Goal: Task Accomplishment & Management: Complete application form

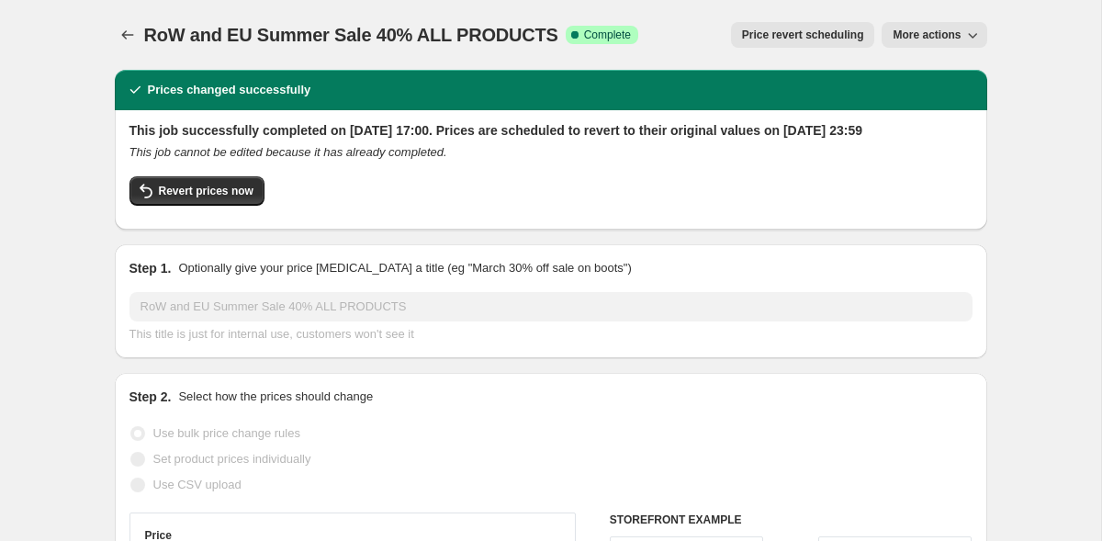
select select "percentage"
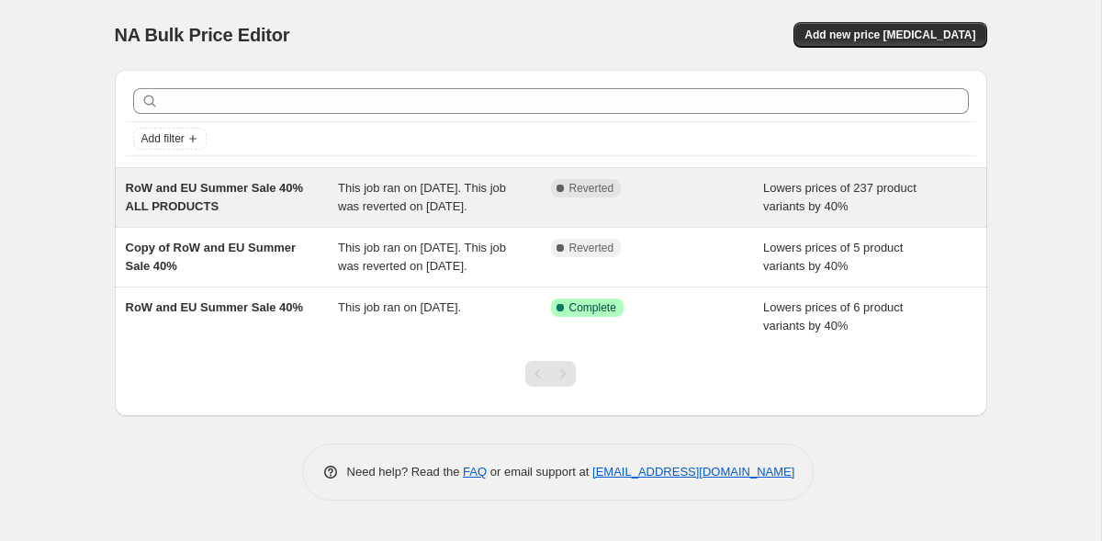
click at [386, 188] on span "This job ran on [DATE]. This job was reverted on [DATE]." at bounding box center [422, 197] width 168 height 32
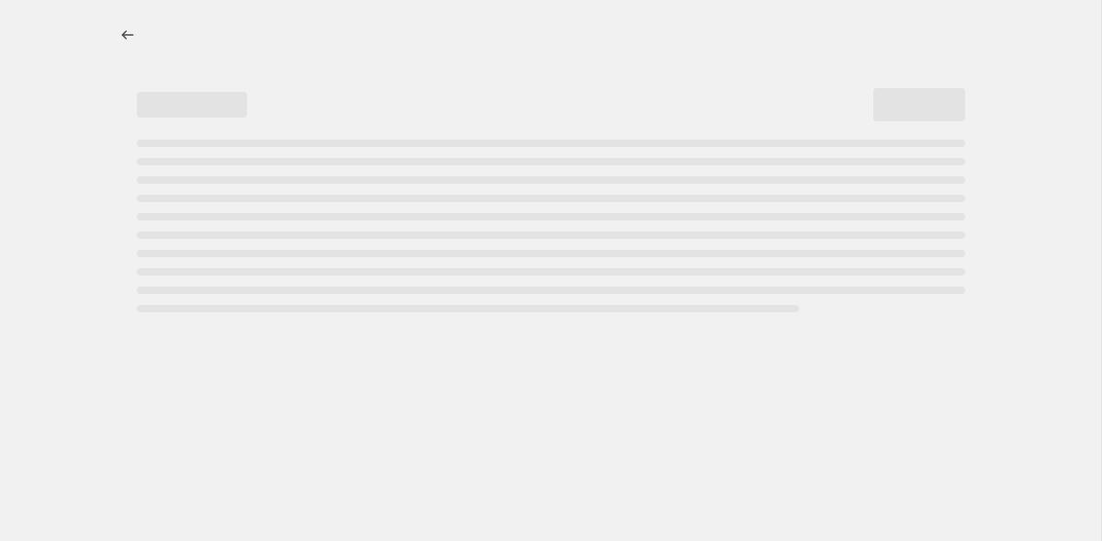
select select "percentage"
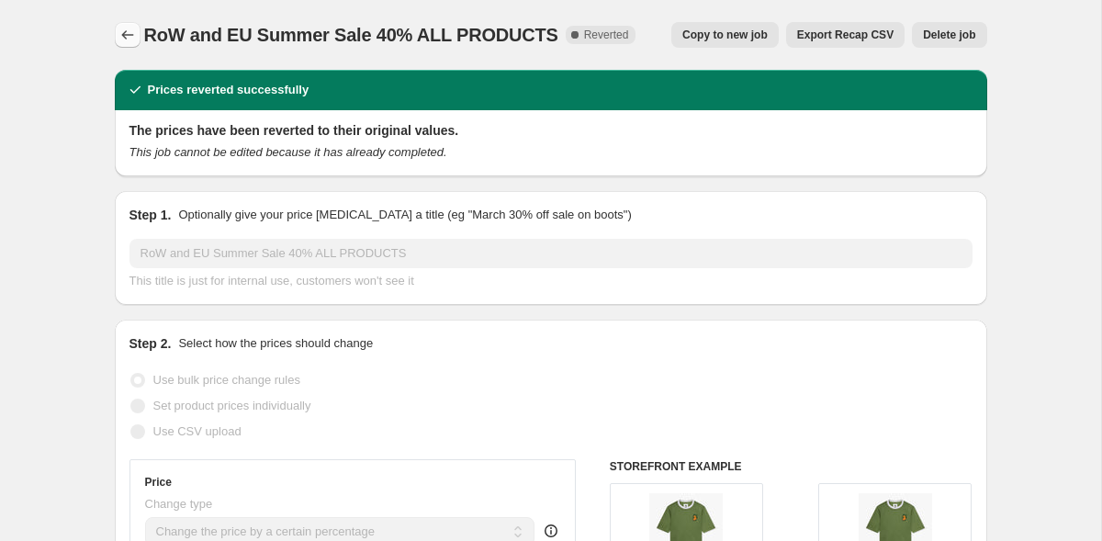
click at [128, 32] on icon "Price change jobs" at bounding box center [127, 35] width 18 height 18
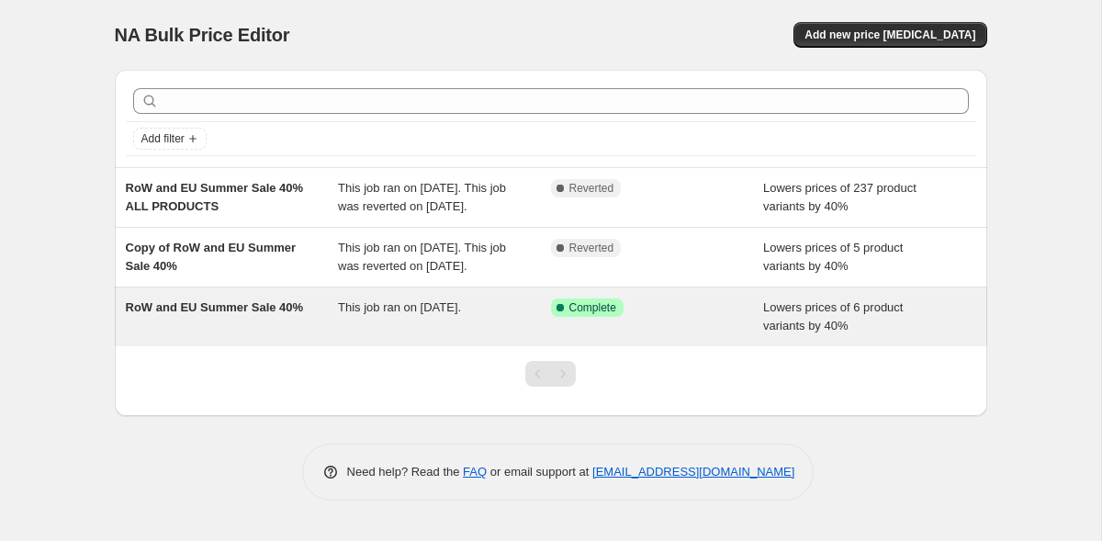
click at [320, 335] on div "RoW and EU Summer Sale 40%" at bounding box center [232, 316] width 213 height 37
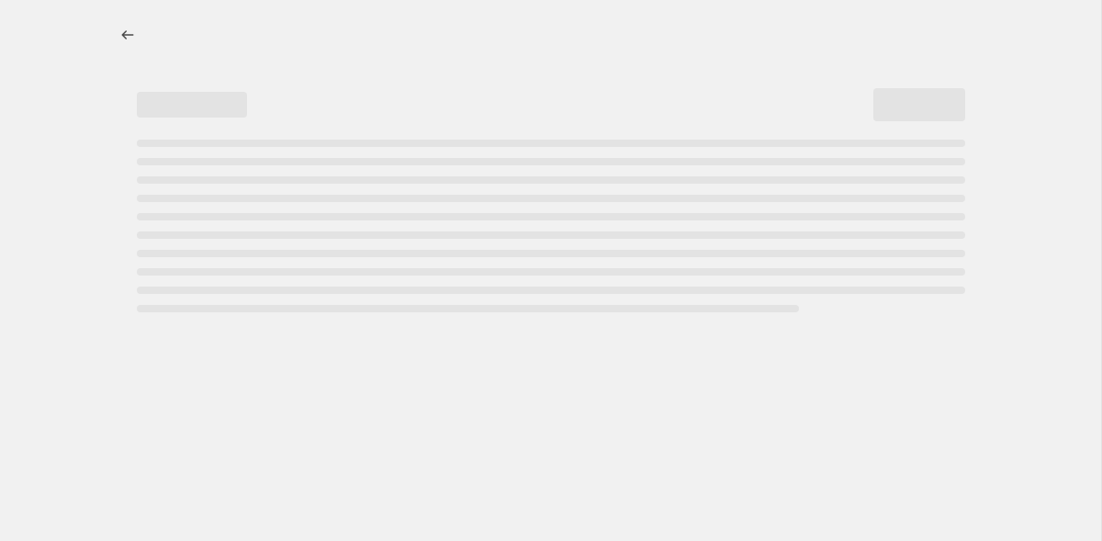
select select "percentage"
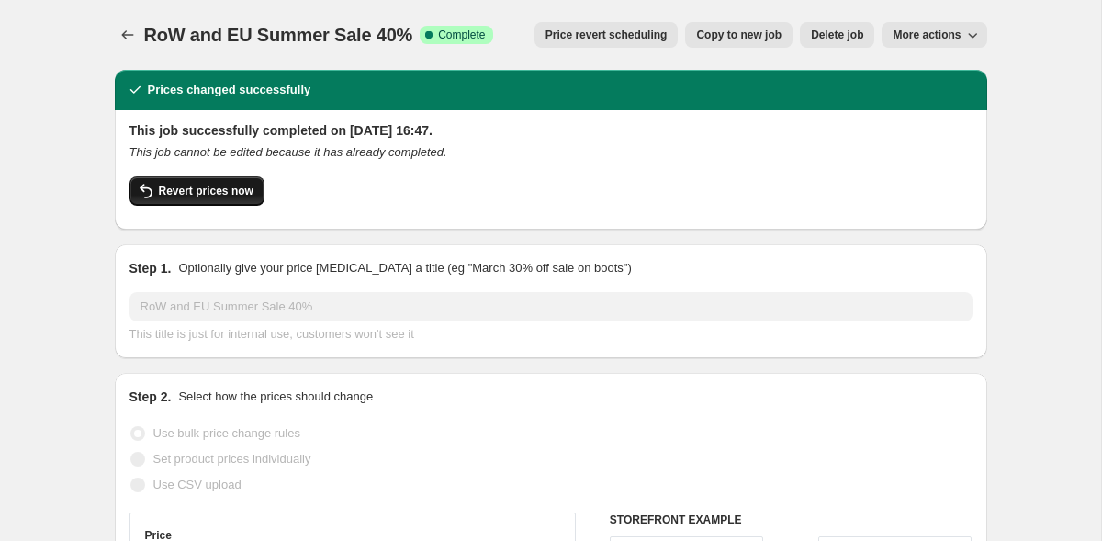
click at [236, 195] on span "Revert prices now" at bounding box center [206, 191] width 95 height 15
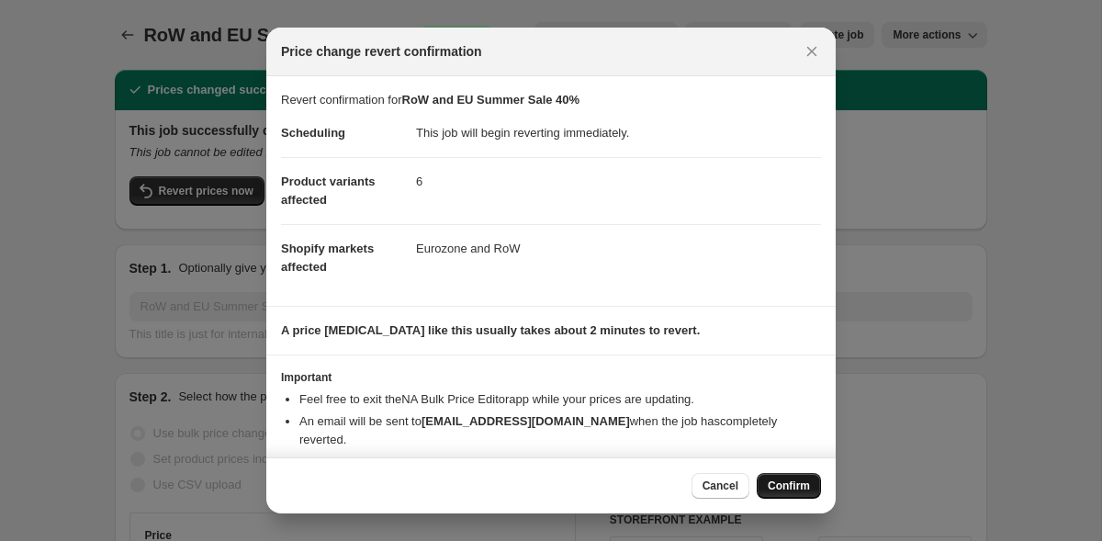
click at [795, 484] on span "Confirm" at bounding box center [789, 485] width 42 height 15
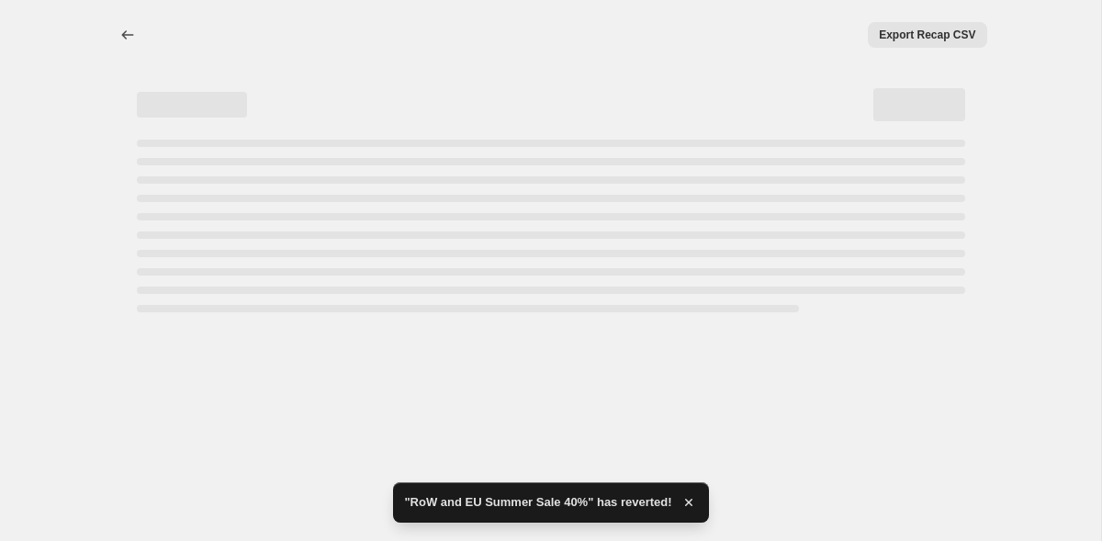
select select "percentage"
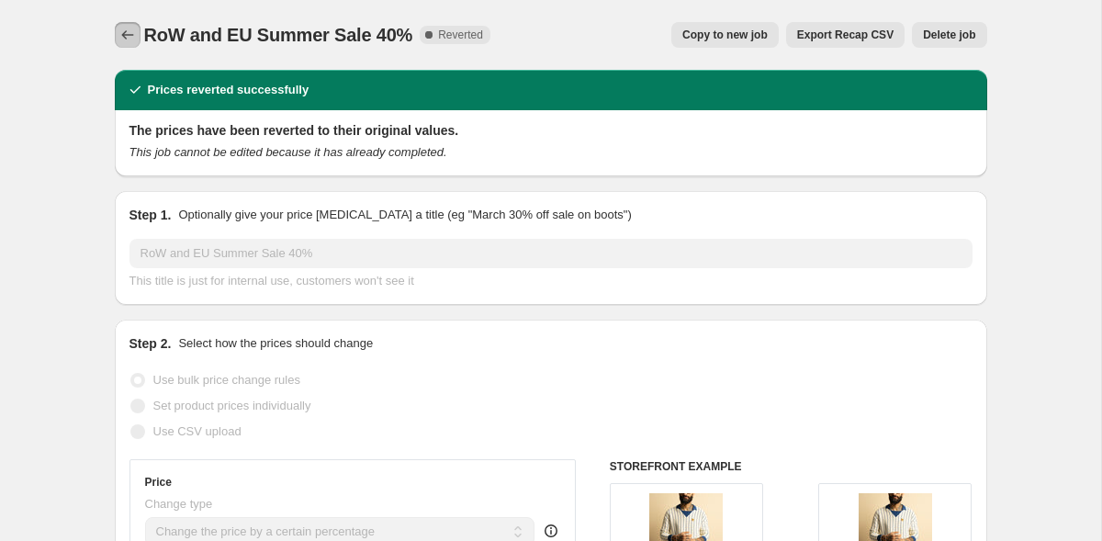
click at [126, 36] on icon "Price change jobs" at bounding box center [127, 35] width 18 height 18
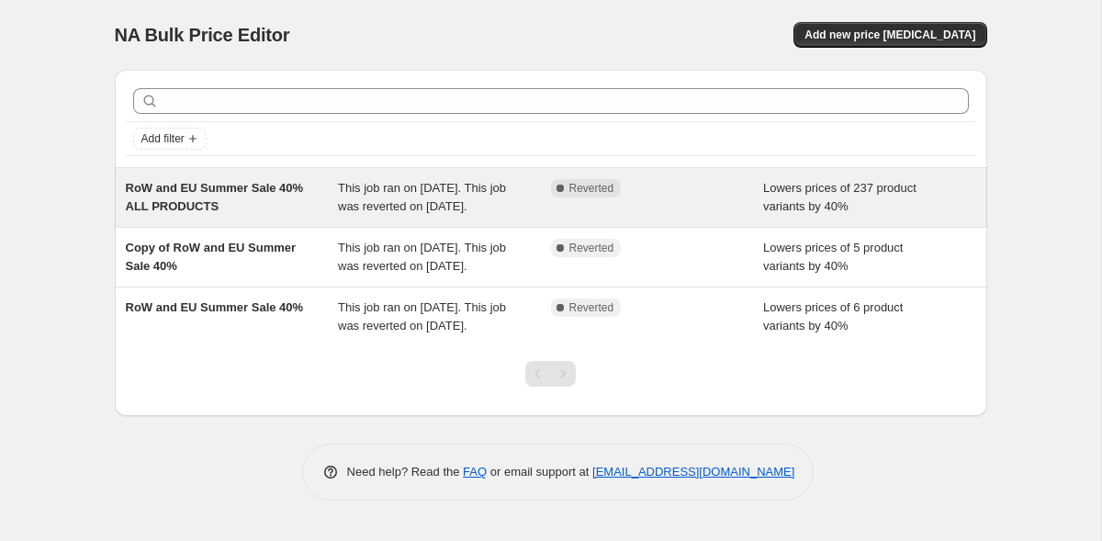
click at [383, 213] on span "This job ran on [DATE]. This job was reverted on [DATE]." at bounding box center [422, 197] width 168 height 32
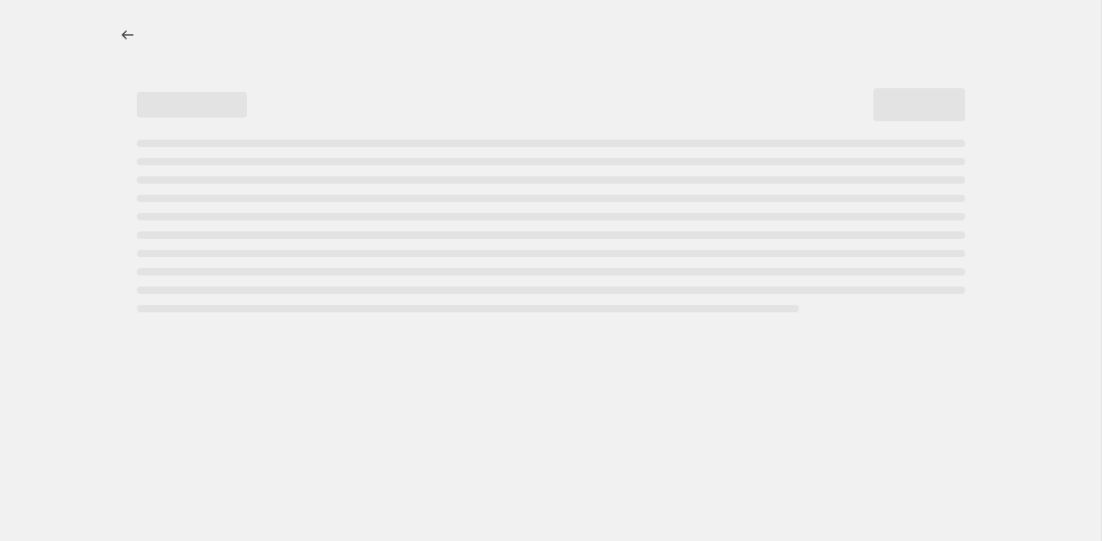
select select "percentage"
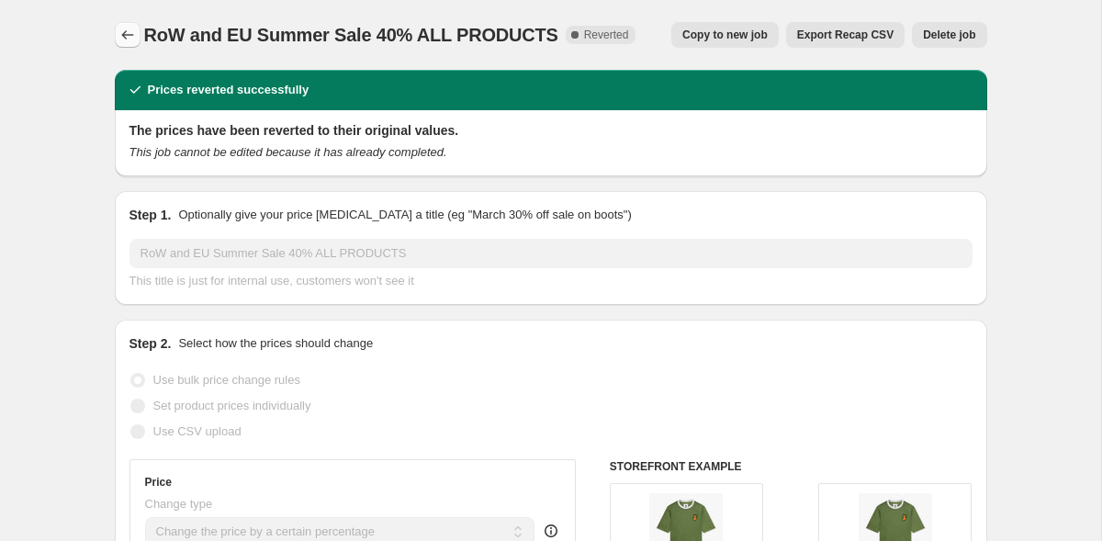
click at [123, 32] on icon "Price change jobs" at bounding box center [127, 35] width 18 height 18
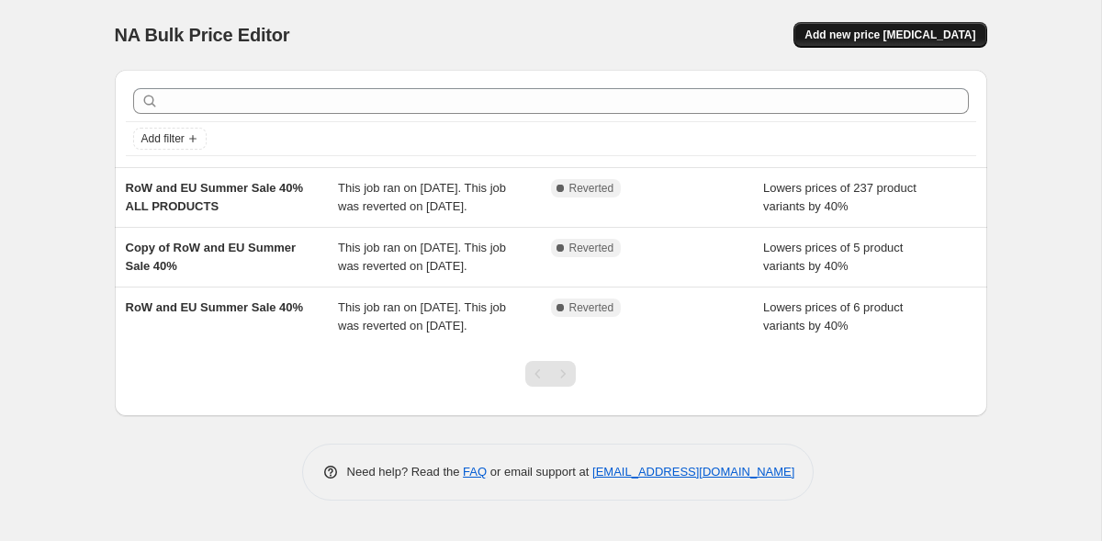
click at [865, 39] on span "Add new price [MEDICAL_DATA]" at bounding box center [889, 35] width 171 height 15
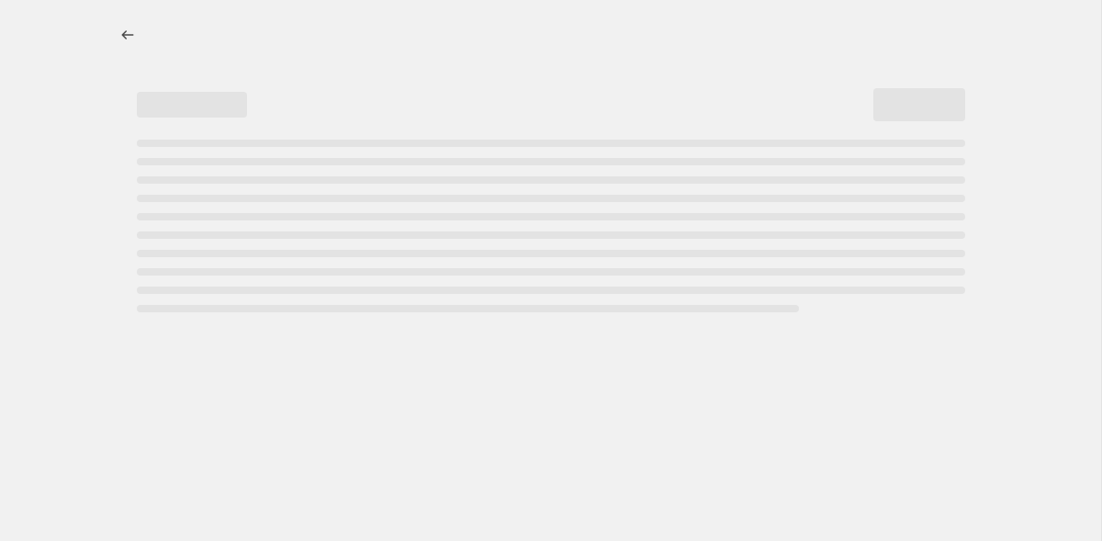
select select "percentage"
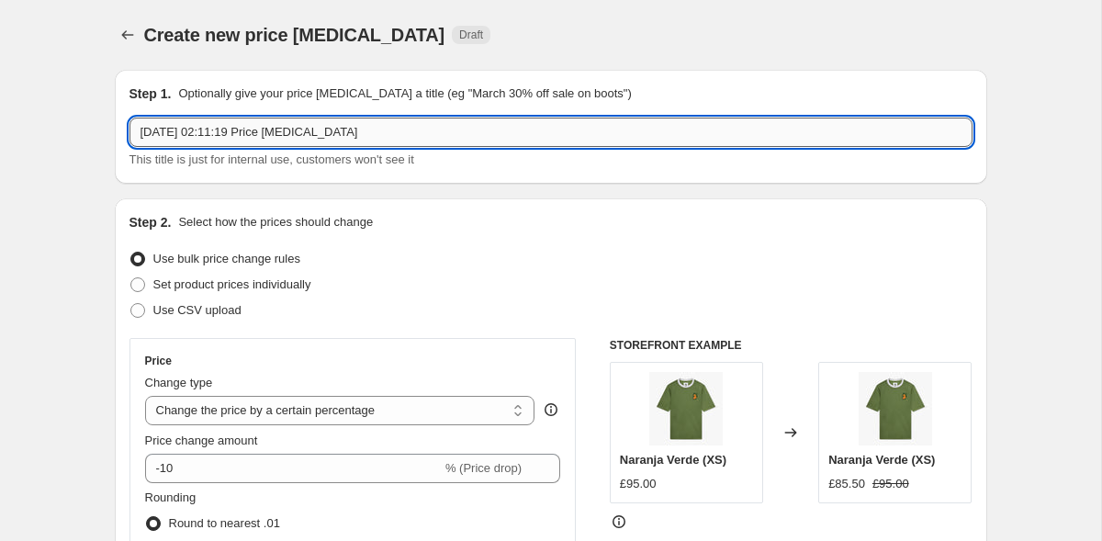
click at [309, 136] on input "[DATE] 02:11:19 Price [MEDICAL_DATA]" at bounding box center [550, 132] width 843 height 29
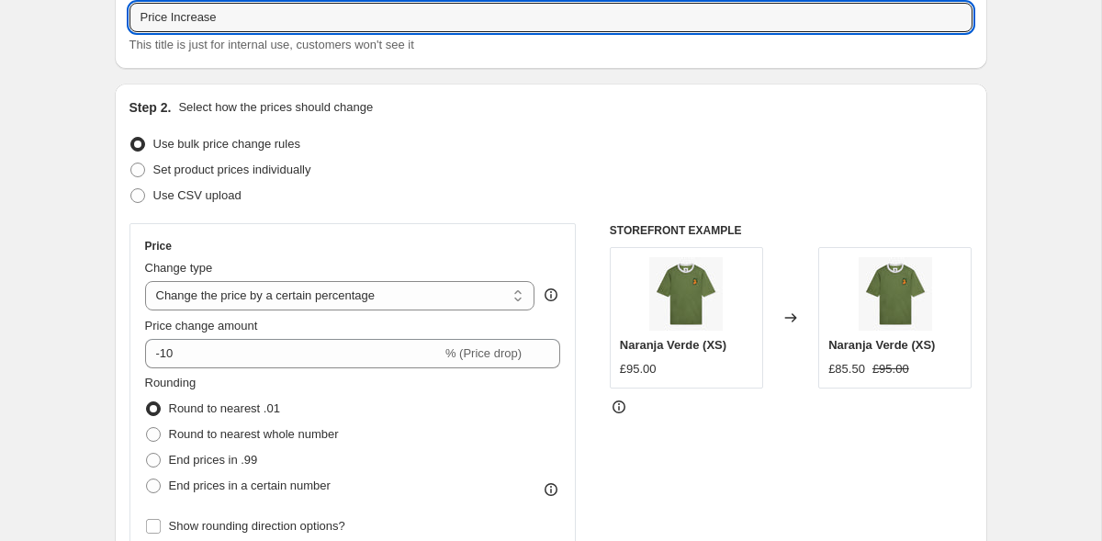
scroll to position [146, 0]
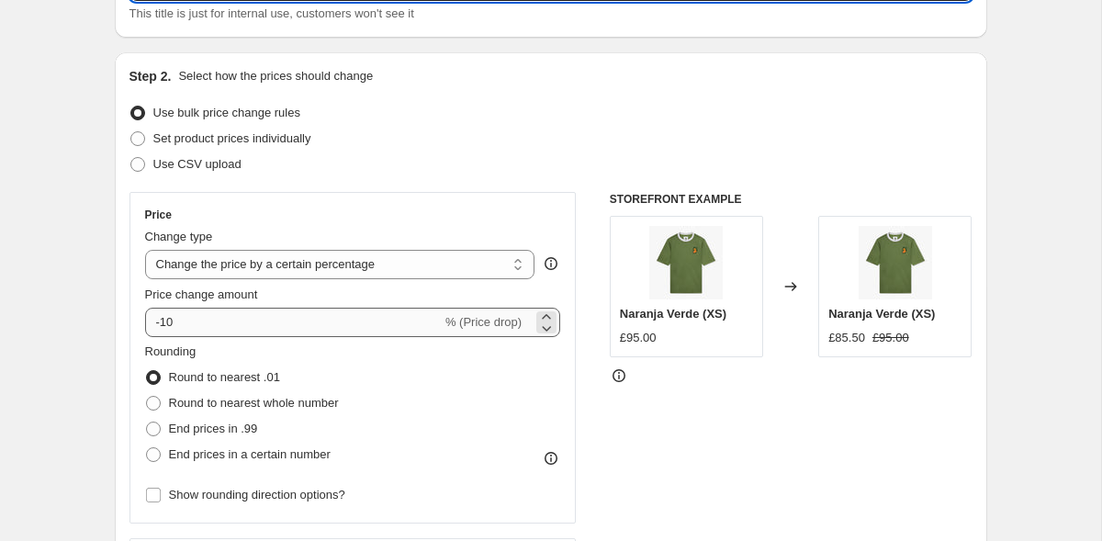
type input "Price Increase"
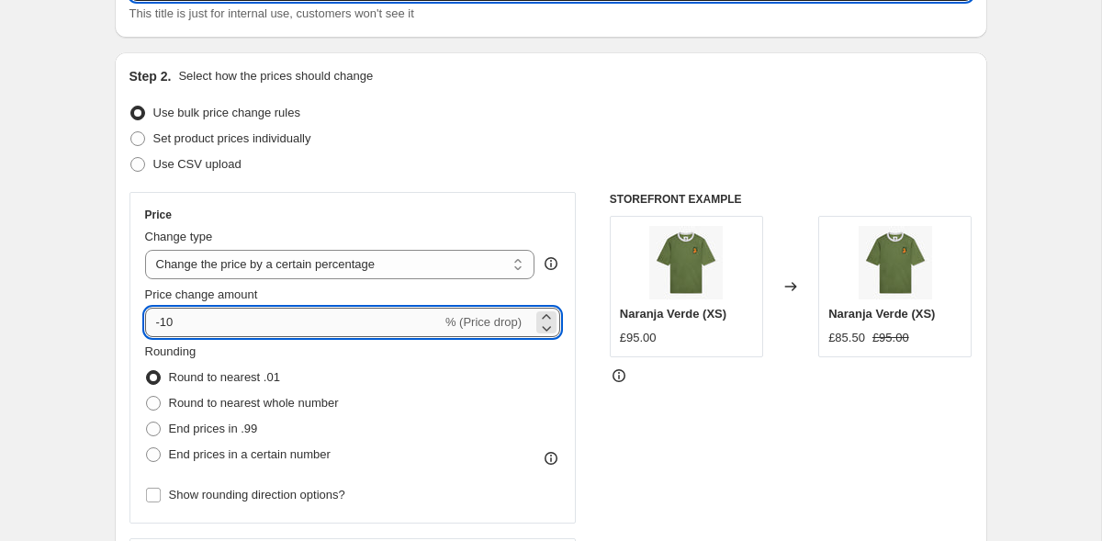
click at [310, 333] on input "-10" at bounding box center [293, 322] width 297 height 29
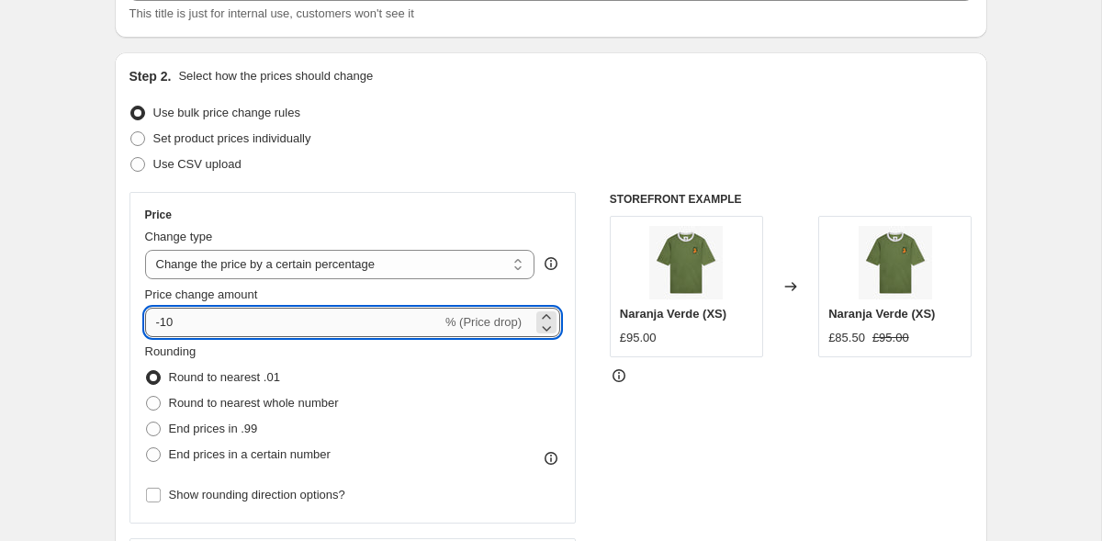
click at [310, 333] on input "-10" at bounding box center [293, 322] width 297 height 29
click at [547, 312] on icon at bounding box center [546, 317] width 18 height 18
click at [318, 326] on input "-7" at bounding box center [293, 322] width 297 height 29
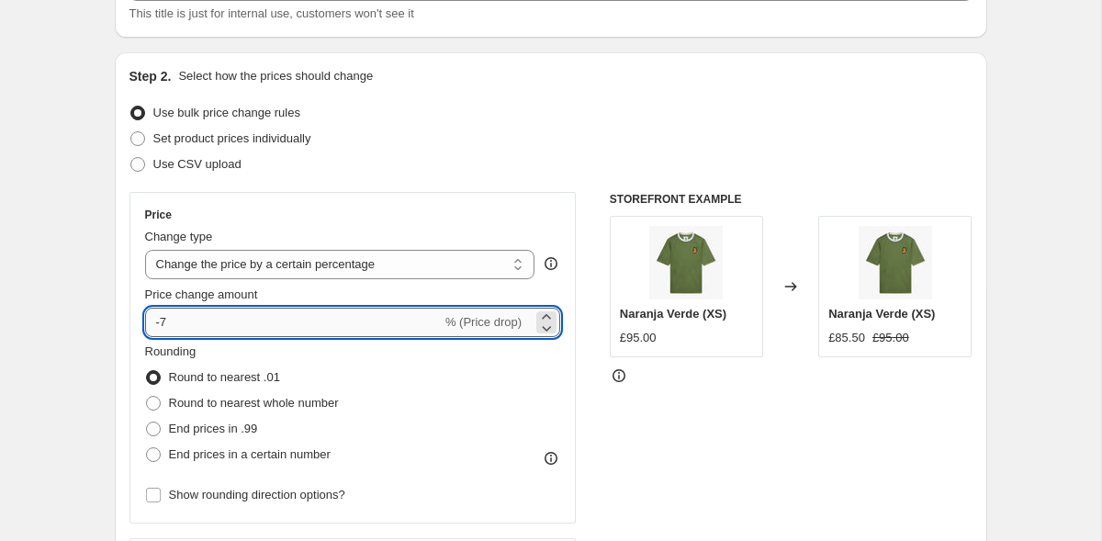
click at [318, 326] on input "-7" at bounding box center [293, 322] width 297 height 29
type input "40"
click at [127, 337] on div "Step 2. Select how the prices should change Use bulk price change rules Set pro…" at bounding box center [551, 374] width 872 height 645
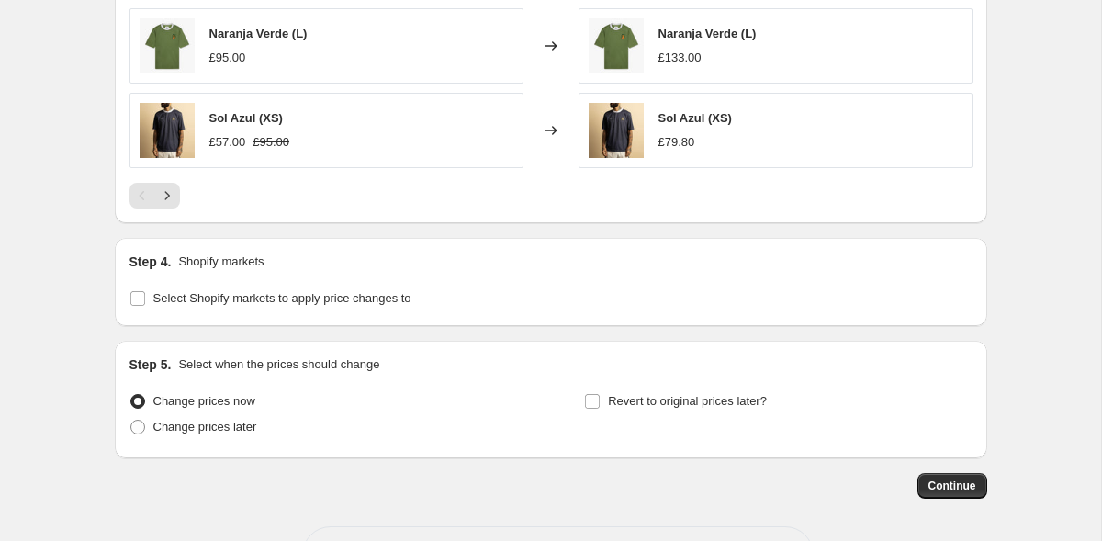
scroll to position [1398, 0]
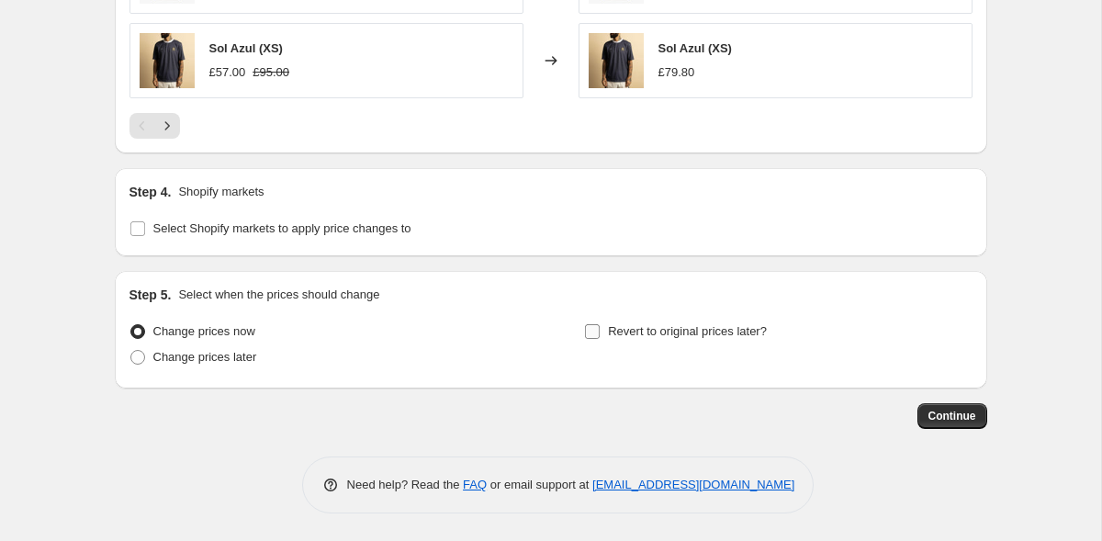
click at [590, 334] on input "Revert to original prices later?" at bounding box center [592, 331] width 15 height 15
checkbox input "true"
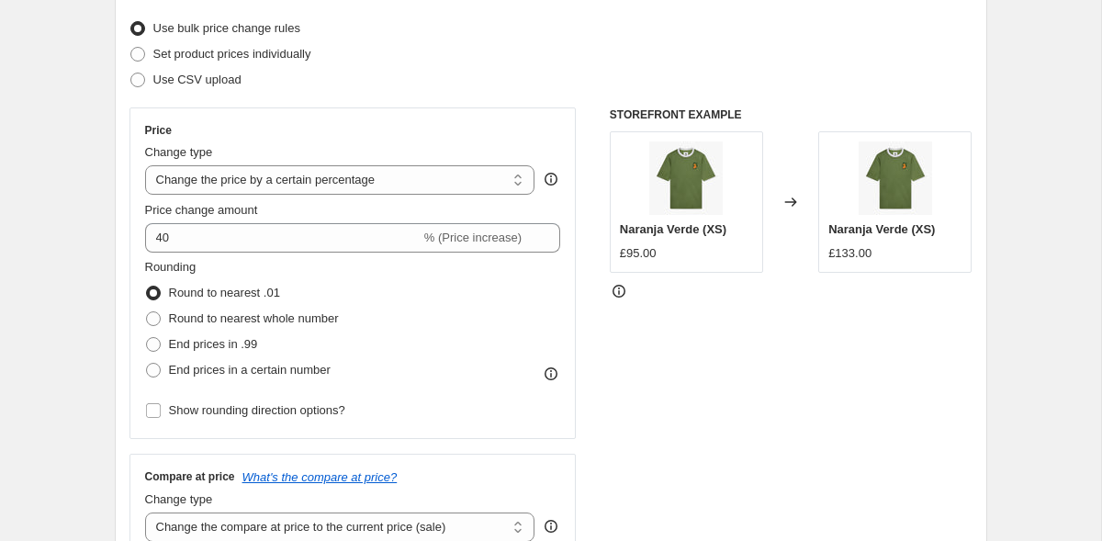
scroll to position [203, 0]
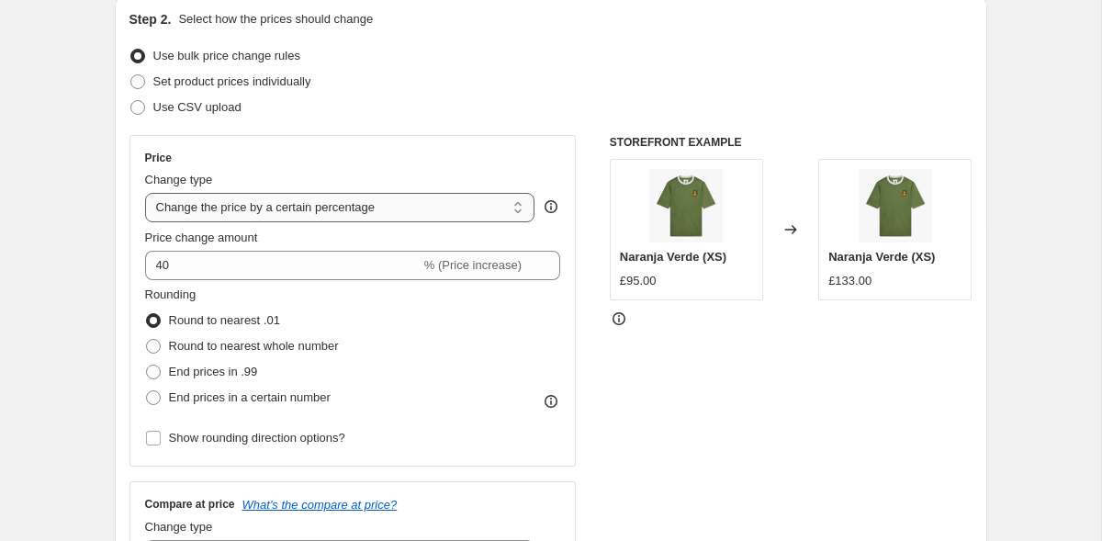
click at [236, 218] on select "Change the price to a certain amount Change the price by a certain amount Chang…" at bounding box center [340, 207] width 390 height 29
select select "ecap"
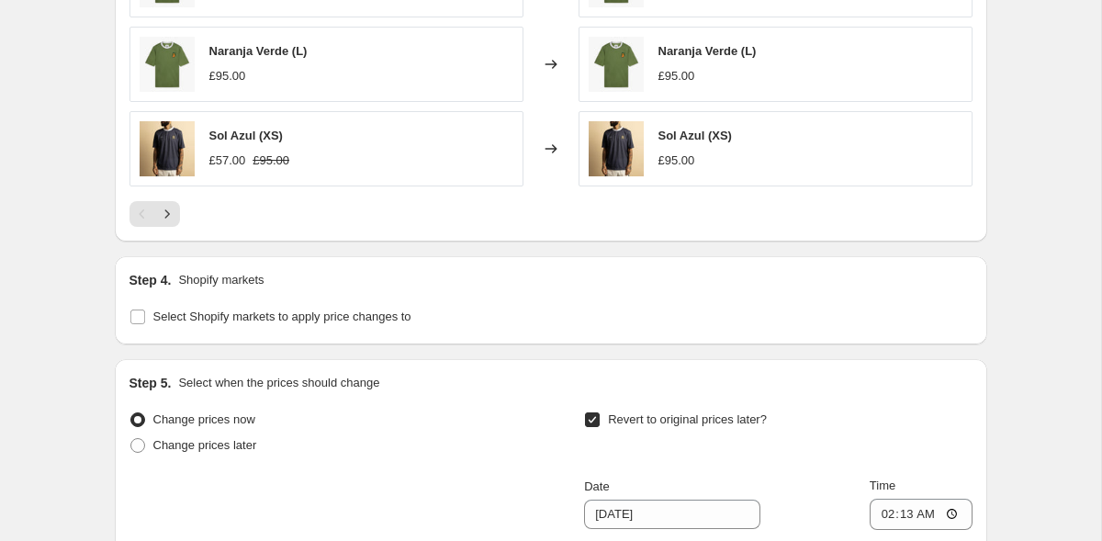
scroll to position [1113, 0]
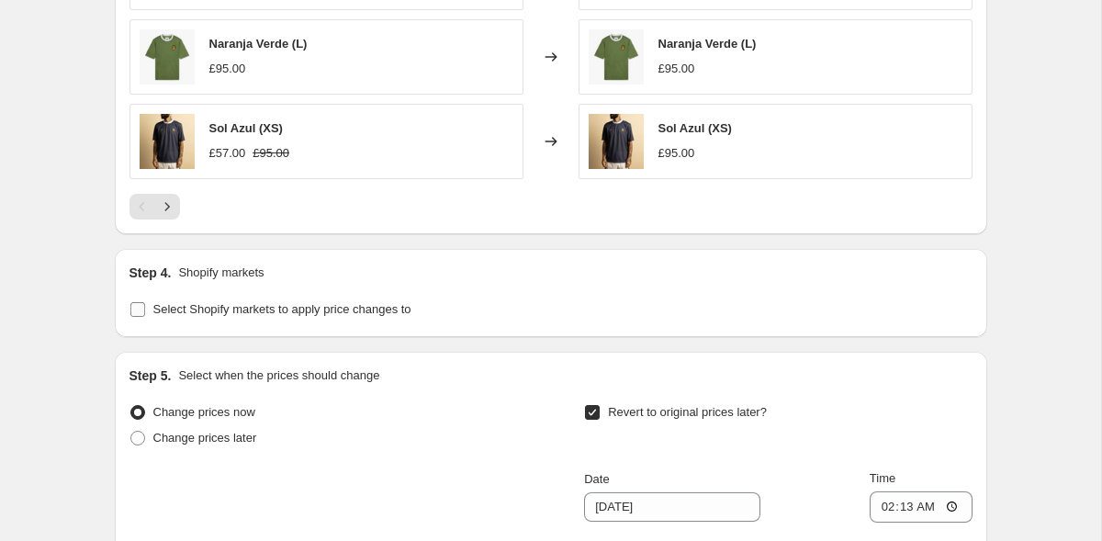
click at [240, 316] on span "Select Shopify markets to apply price changes to" at bounding box center [282, 309] width 258 height 18
click at [145, 316] on input "Select Shopify markets to apply price changes to" at bounding box center [137, 309] width 15 height 15
checkbox input "true"
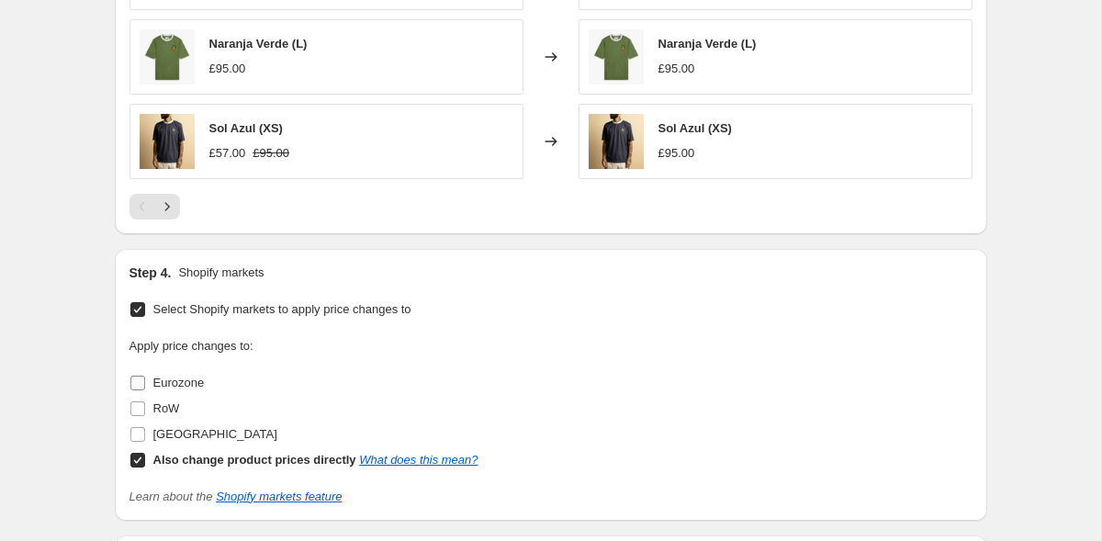
click at [141, 377] on input "Eurozone" at bounding box center [137, 383] width 15 height 15
checkbox input "true"
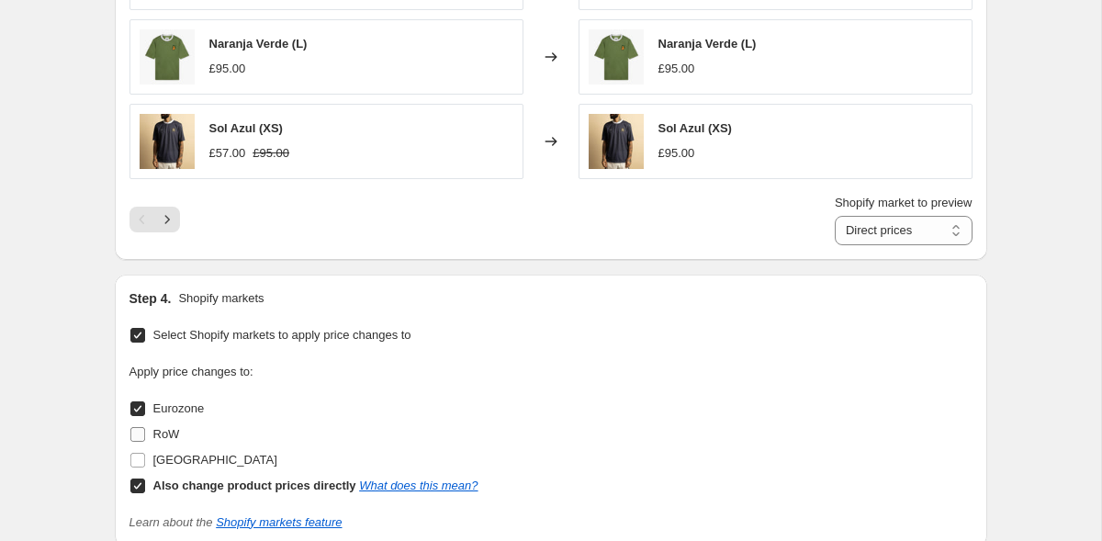
click at [139, 440] on input "RoW" at bounding box center [137, 434] width 15 height 15
checkbox input "true"
click at [138, 461] on input "[GEOGRAPHIC_DATA]" at bounding box center [137, 460] width 15 height 15
checkbox input "true"
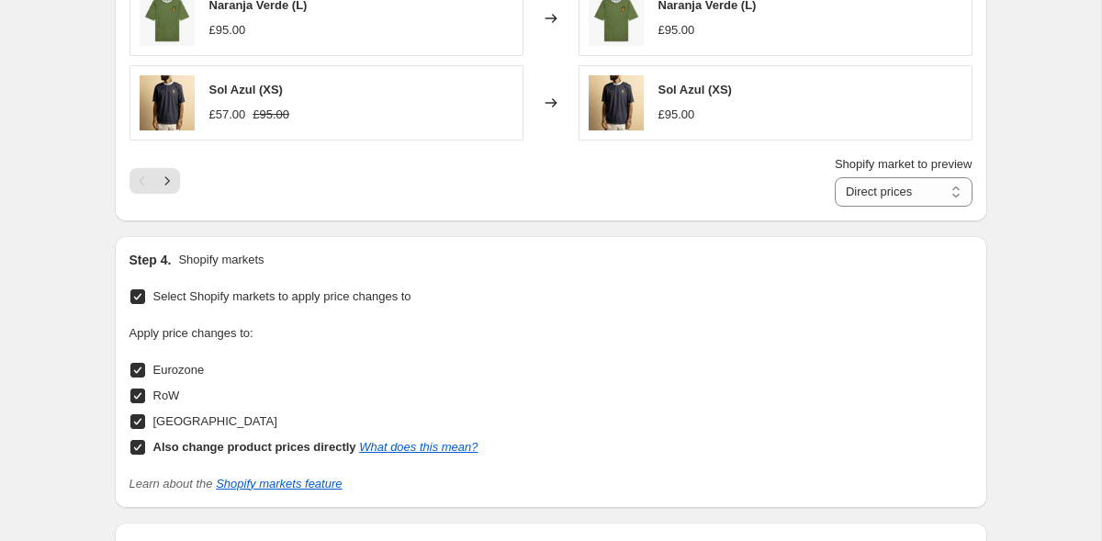
scroll to position [1153, 0]
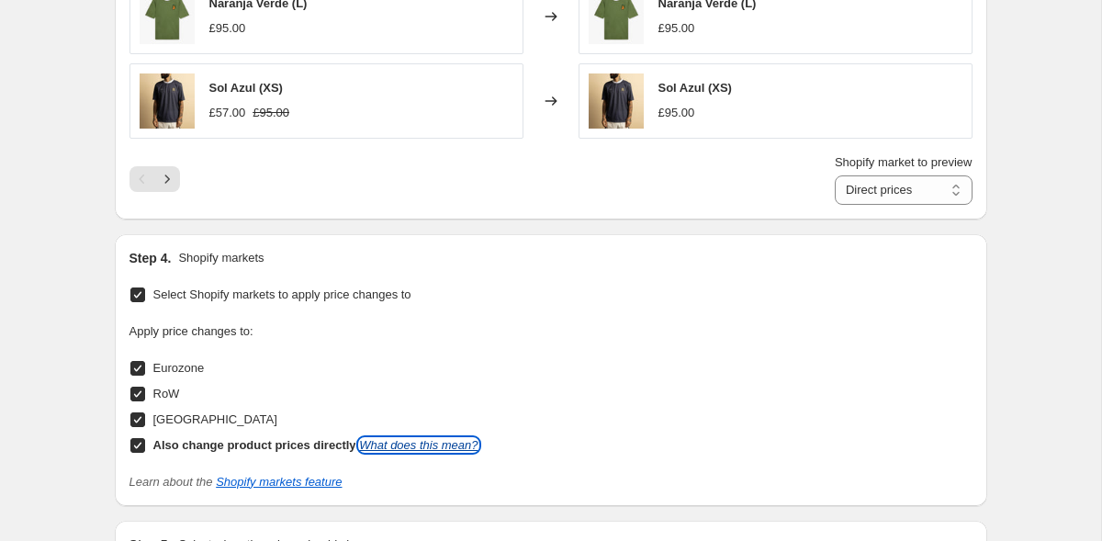
click at [384, 445] on link "What does this mean?" at bounding box center [418, 445] width 118 height 14
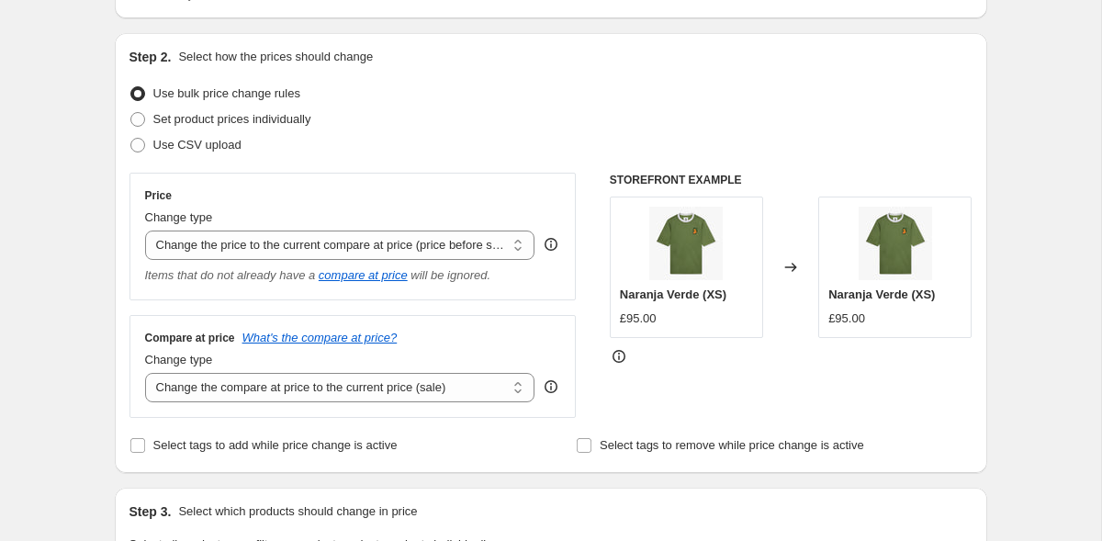
scroll to position [167, 0]
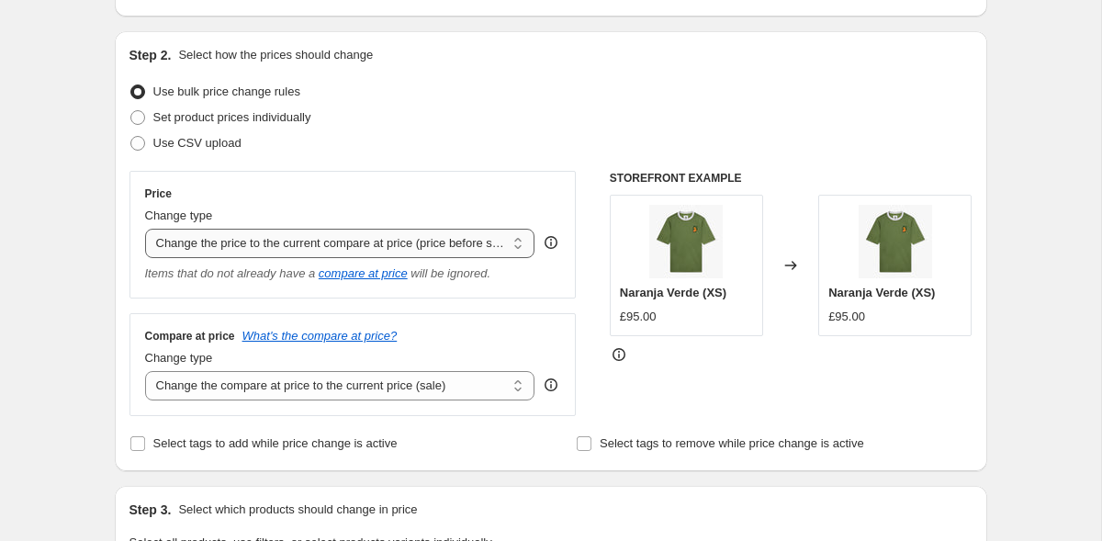
click at [295, 241] on select "Change the price to a certain amount Change the price by a certain amount Chang…" at bounding box center [340, 243] width 390 height 29
click at [253, 238] on select "Change the price to a certain amount Change the price by a certain amount Chang…" at bounding box center [340, 243] width 390 height 29
click at [395, 388] on select "Change the compare at price to the current price (sale) Change the compare at p…" at bounding box center [340, 385] width 390 height 29
click at [321, 388] on select "Change the compare at price to the current price (sale) Change the compare at p…" at bounding box center [340, 385] width 390 height 29
select select "remove"
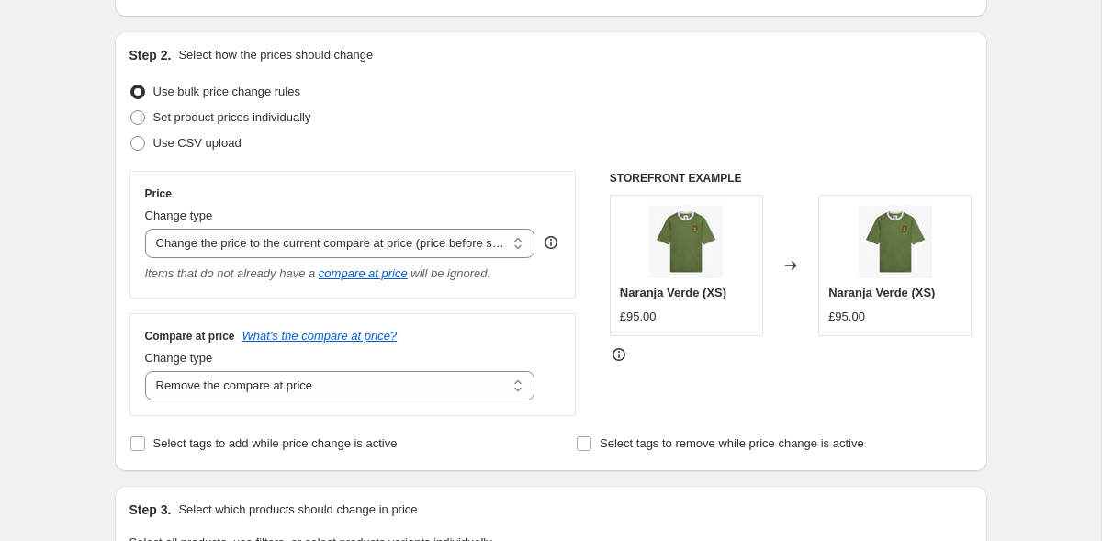
click at [283, 243] on select "Change the price to a certain amount Change the price by a certain amount Chang…" at bounding box center [340, 243] width 390 height 29
click at [536, 305] on div "Price Change type Change the price to a certain amount Change the price by a ce…" at bounding box center [352, 293] width 447 height 245
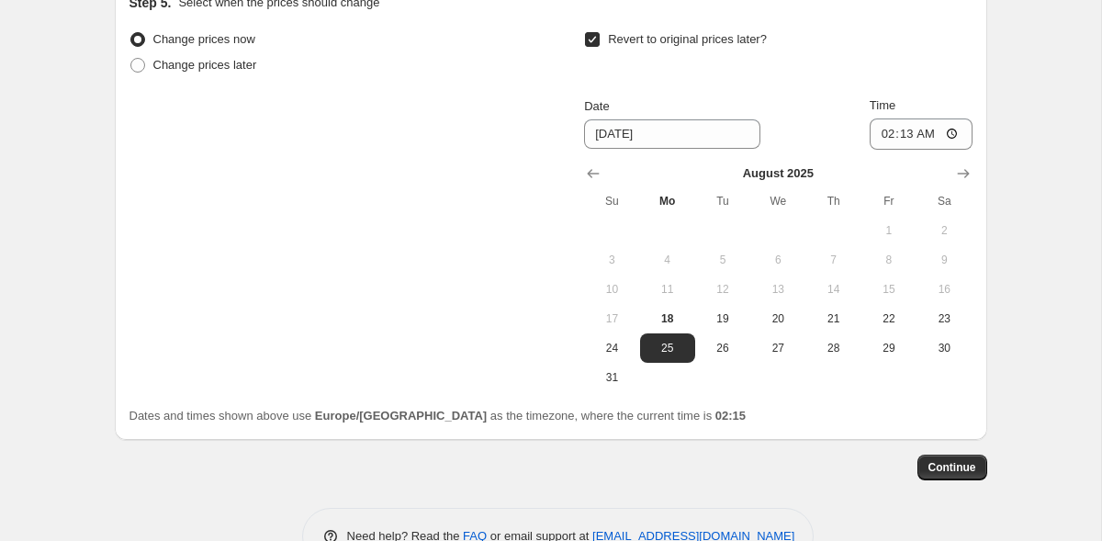
scroll to position [1685, 0]
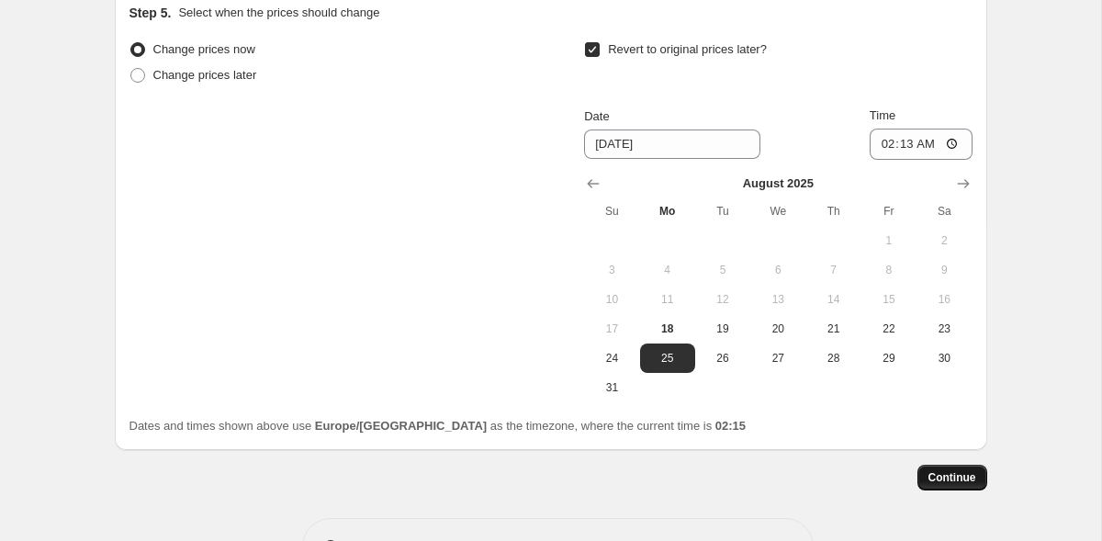
click at [950, 482] on span "Continue" at bounding box center [952, 477] width 48 height 15
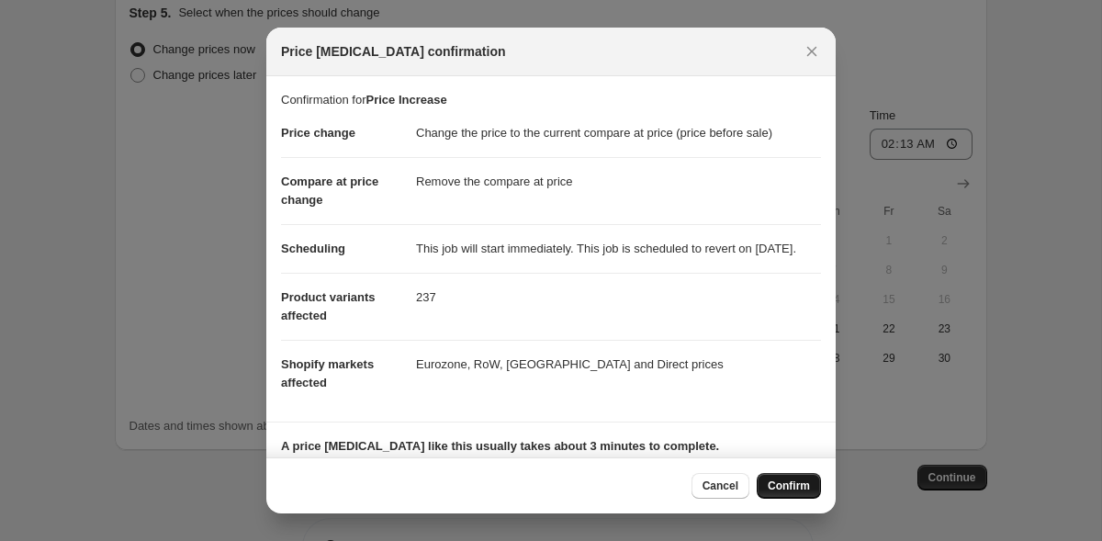
click at [785, 489] on span "Confirm" at bounding box center [789, 485] width 42 height 15
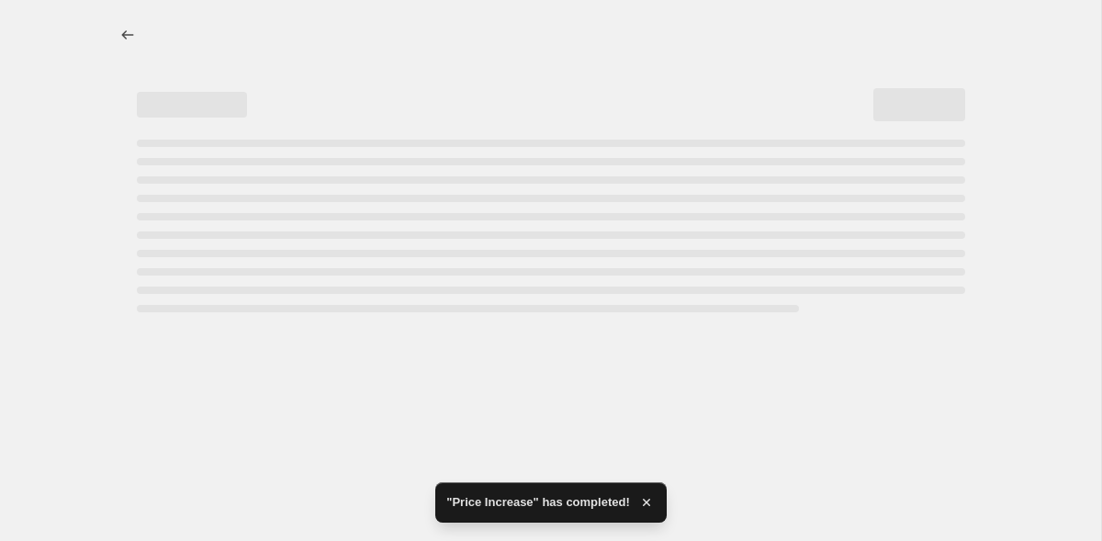
select select "ecap"
select select "remove"
